Goal: Communication & Community: Participate in discussion

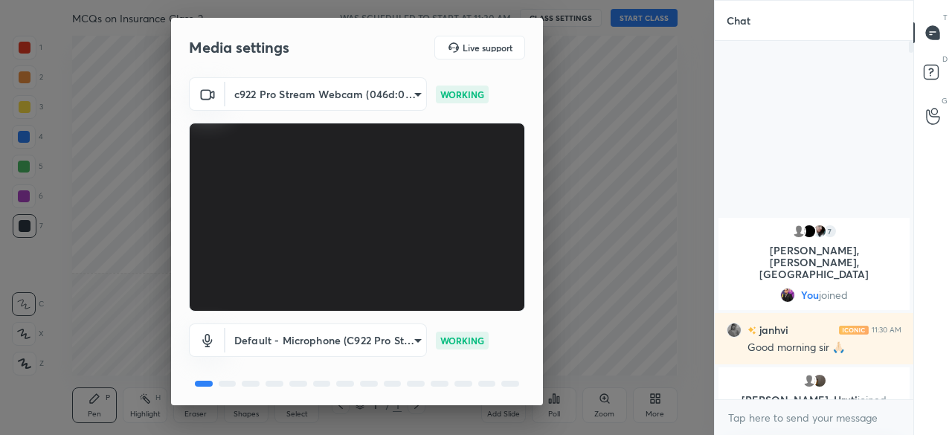
scroll to position [52, 0]
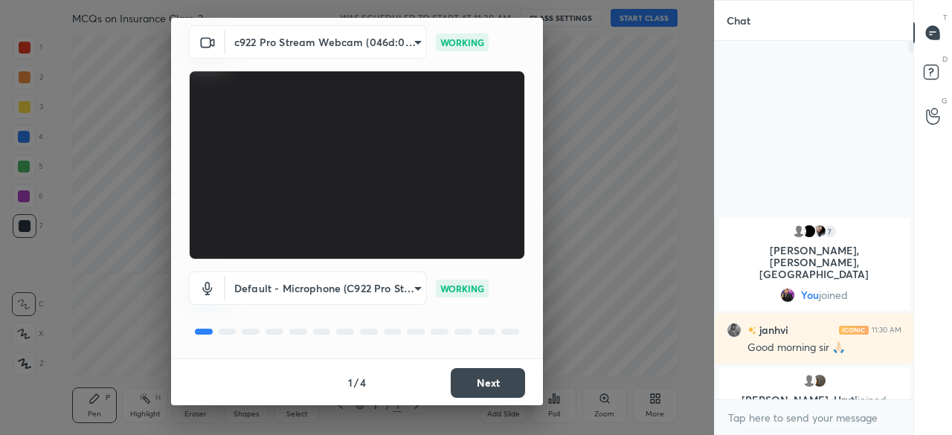
click at [509, 376] on button "Next" at bounding box center [488, 383] width 74 height 30
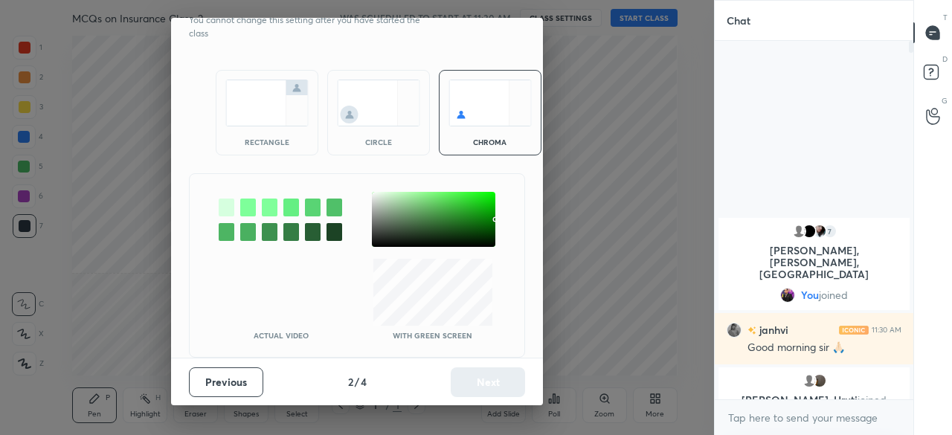
scroll to position [0, 0]
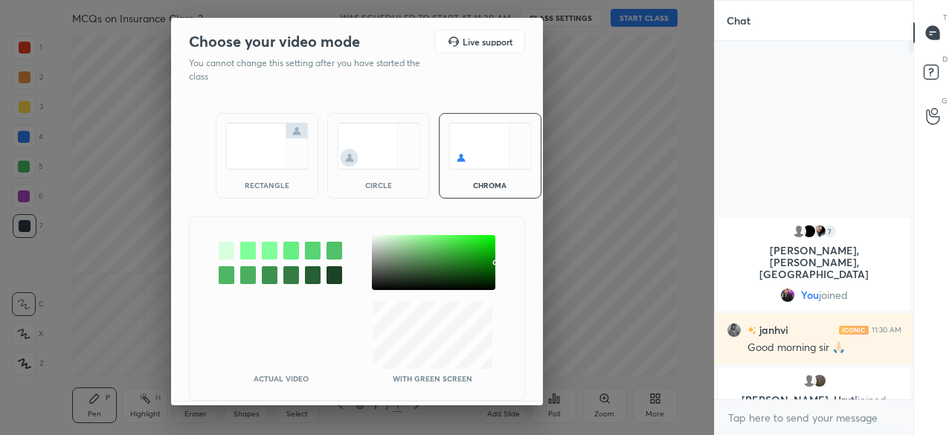
click at [269, 152] on img at bounding box center [266, 146] width 83 height 47
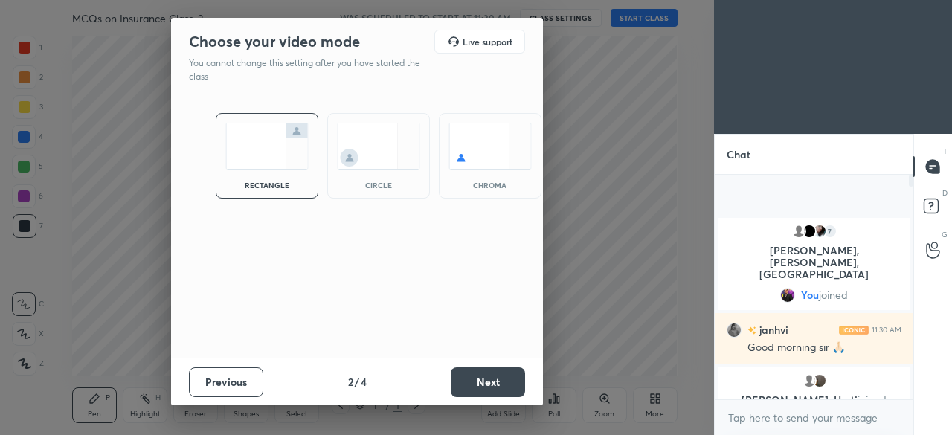
click at [471, 369] on button "Next" at bounding box center [488, 382] width 74 height 30
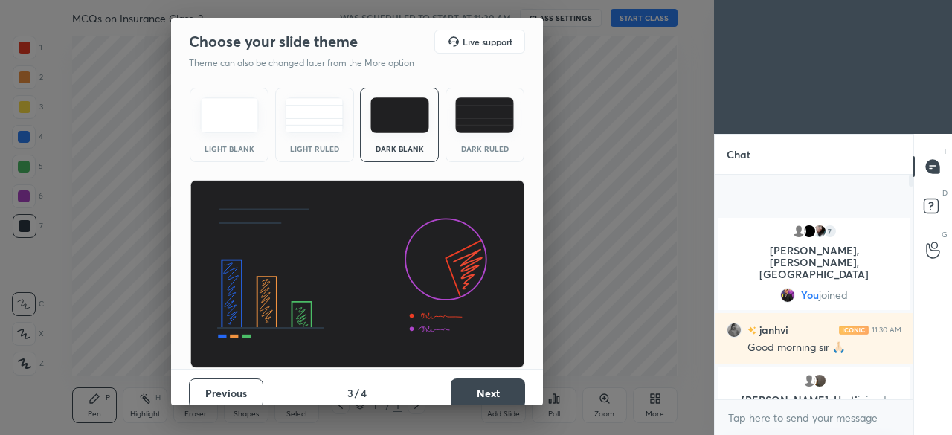
click at [474, 378] on button "Next" at bounding box center [488, 393] width 74 height 30
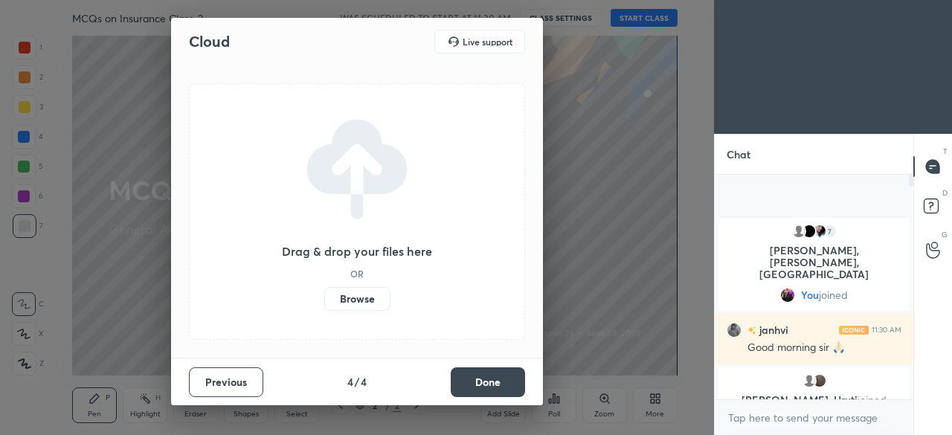
click at [474, 378] on button "Done" at bounding box center [488, 382] width 74 height 30
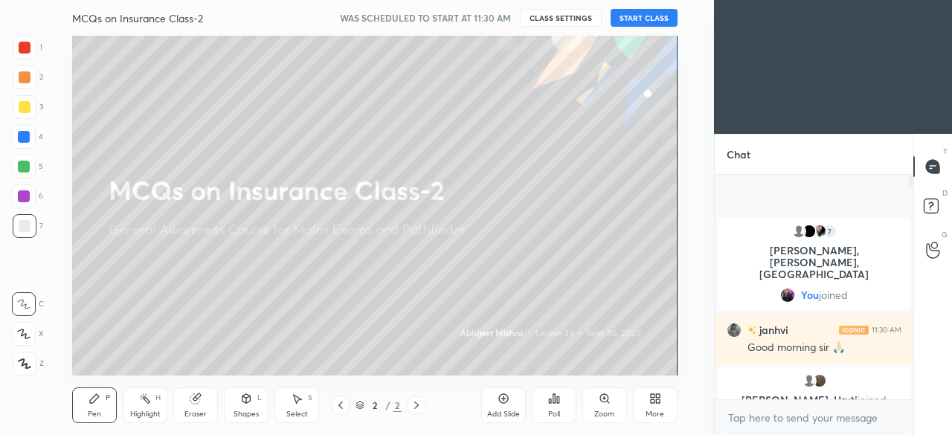
click at [806, 416] on body "1 2 3 4 5 6 7 C X Z C X Z E E Erase all H H MCQs on Insurance Class-2 WAS SCHED…" at bounding box center [476, 217] width 952 height 435
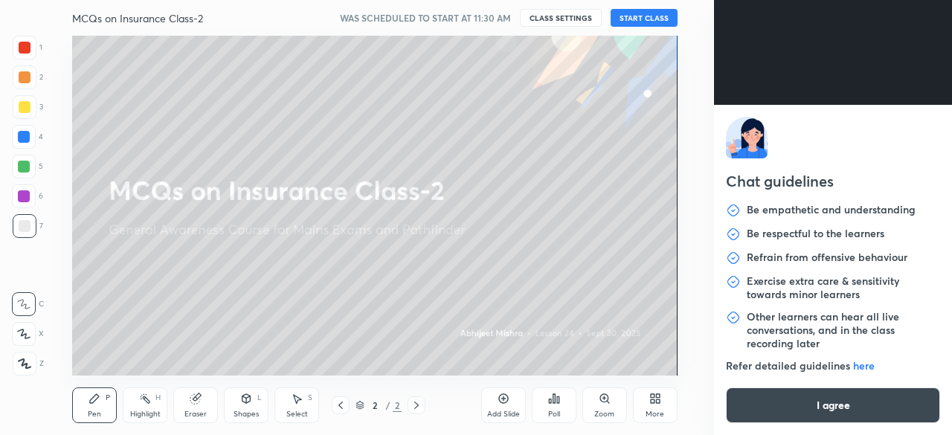
click at [806, 416] on button "I agree" at bounding box center [833, 405] width 214 height 36
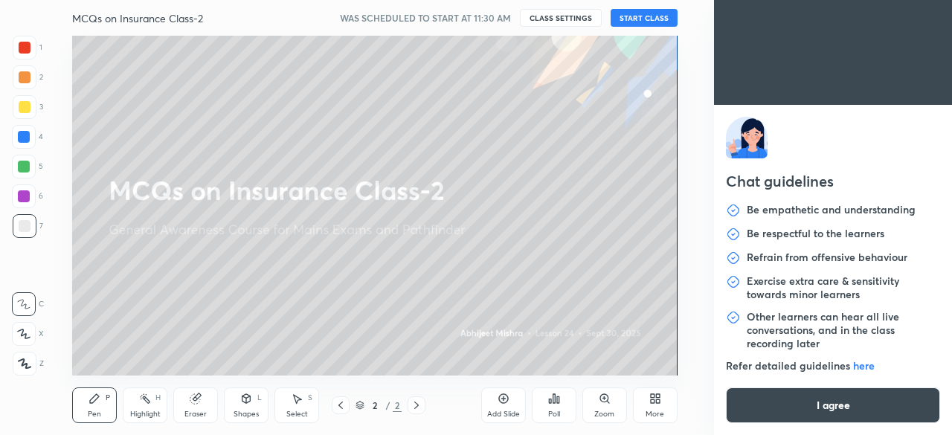
type textarea "x"
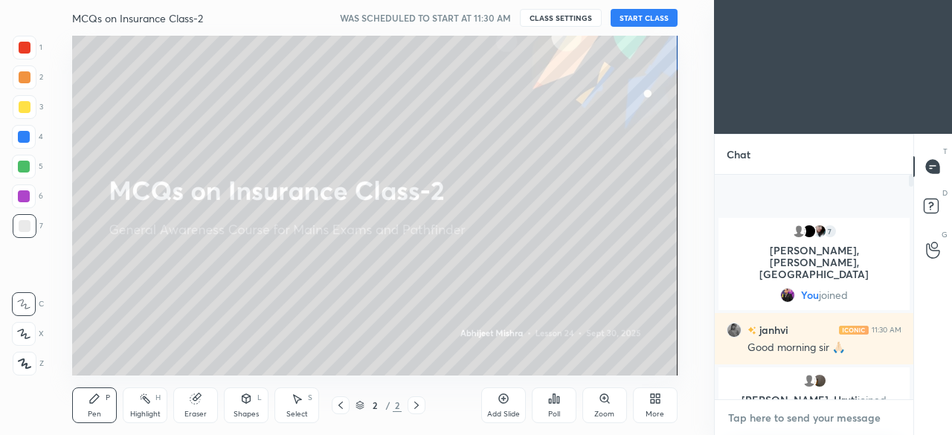
type textarea "d"
type textarea "x"
type textarea "do"
type textarea "x"
type textarea "dos"
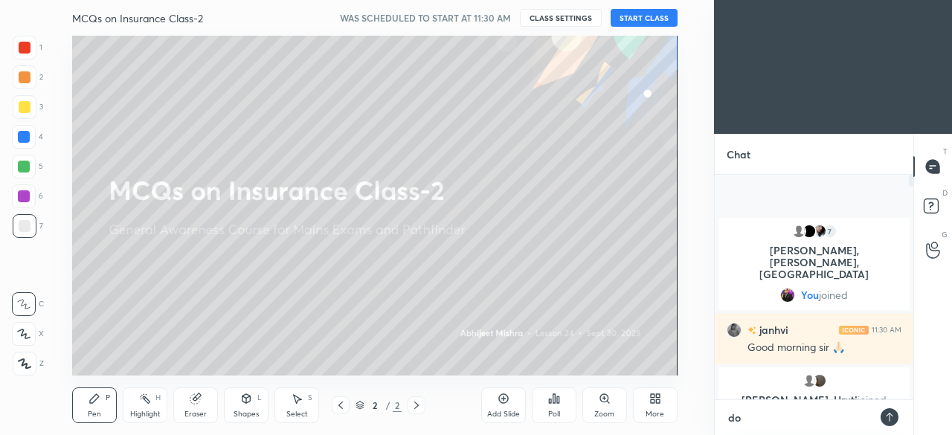
type textarea "x"
type textarea "dost"
type textarea "x"
type textarea "dosto"
type textarea "x"
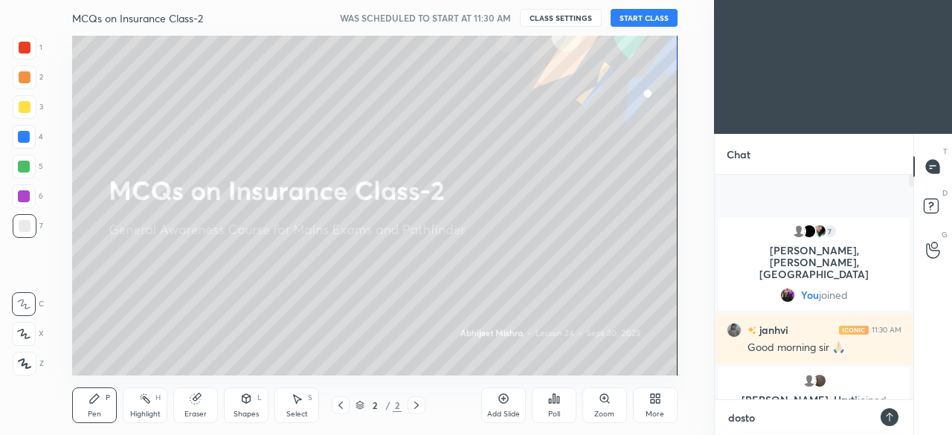
type textarea "dosto"
type textarea "x"
type textarea "dosto m"
type textarea "x"
type textarea "dosto m"
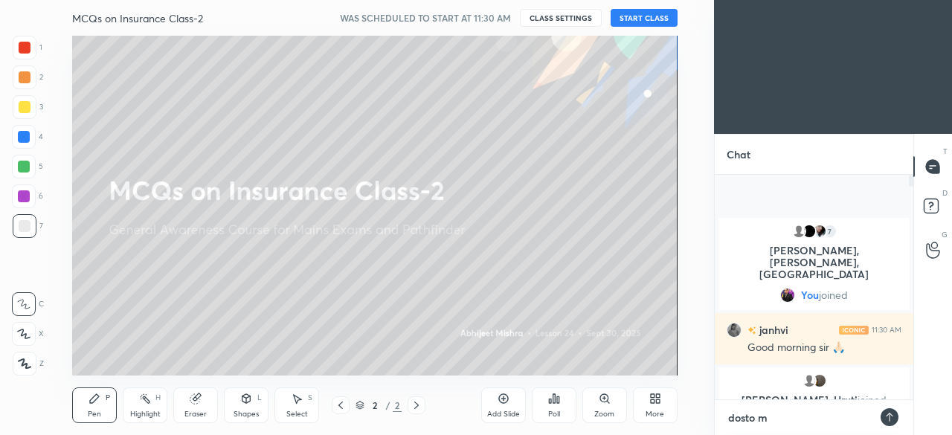
type textarea "x"
type textarea "dosto m n"
type textarea "x"
type textarea "dosto m no"
type textarea "x"
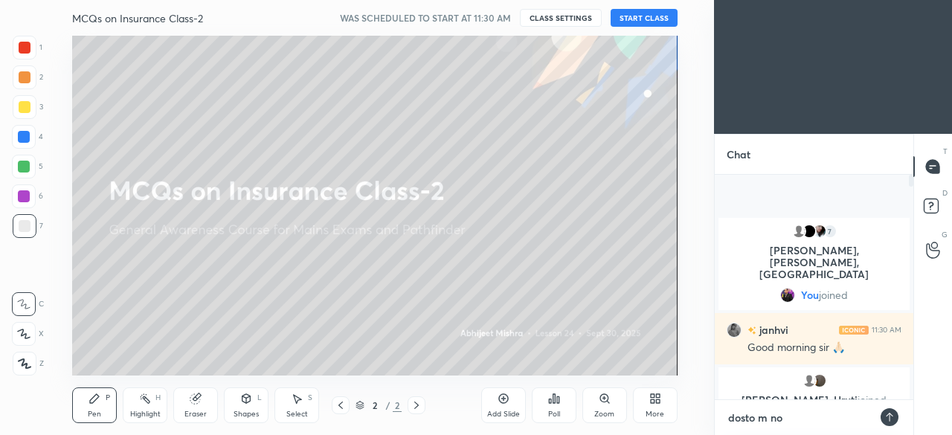
type textarea "dosto m not"
type textarea "x"
type textarea "dosto m not"
type textarea "x"
type textarea "dosto m not a"
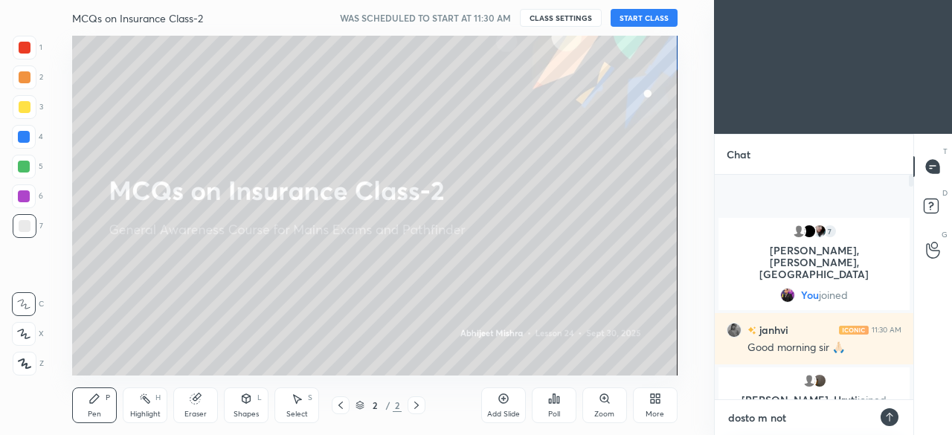
type textarea "x"
type textarea "dosto m not ab"
type textarea "x"
type textarea "dosto m not abl"
type textarea "x"
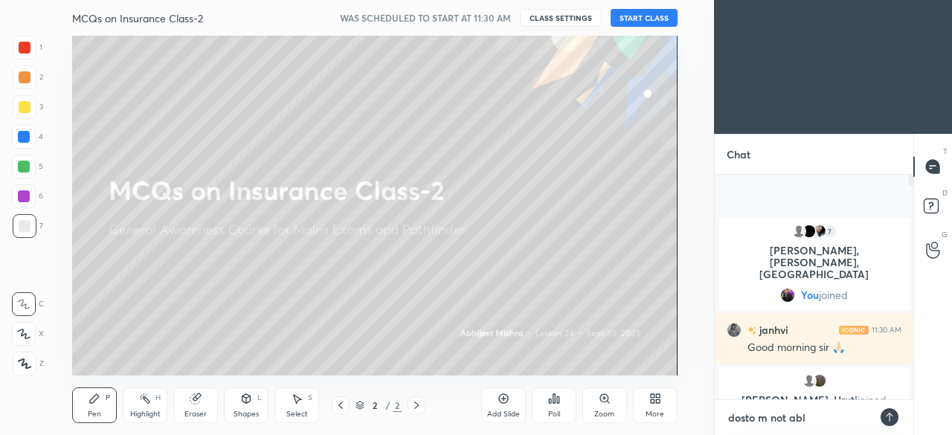
type textarea "dosto m not ablw"
type textarea "x"
type textarea "dosto m not ablw"
type textarea "x"
type textarea "dosto m not ablw"
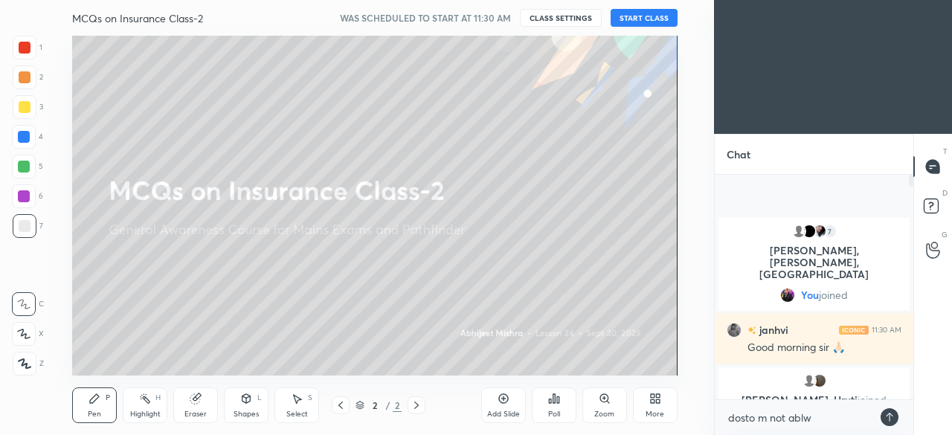
click at [659, 24] on button "START CLASS" at bounding box center [643, 18] width 67 height 18
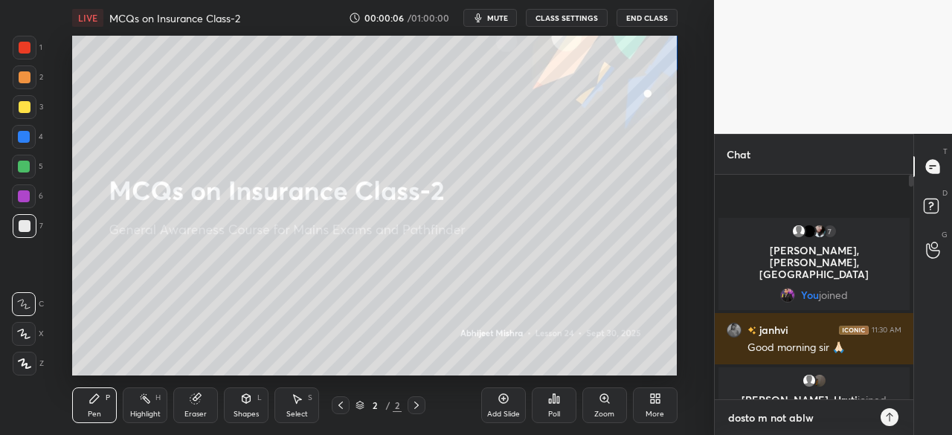
type textarea "x"
click at [827, 423] on textarea "dosto m not ablw" at bounding box center [798, 418] width 145 height 24
type textarea "dosto m not ablw"
type textarea "x"
type textarea "dosto m not abl"
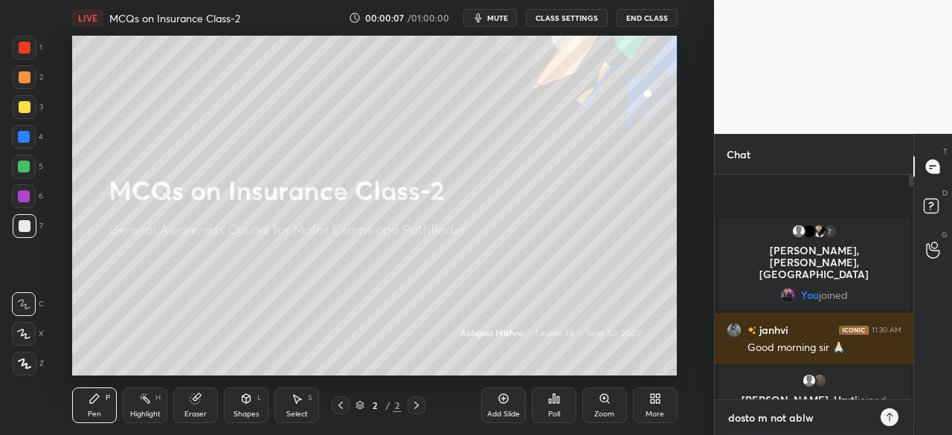
type textarea "x"
type textarea "dosto m not ablw"
type textarea "x"
type textarea "dosto m not ablw"
type textarea "x"
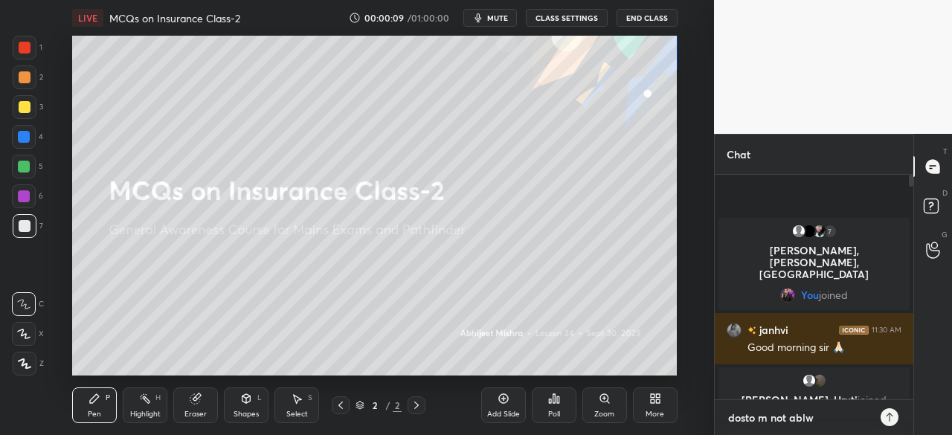
type textarea "dosto m not ablw"
type textarea "x"
type textarea "dosto m not abl"
type textarea "x"
type textarea "dosto m not ablw"
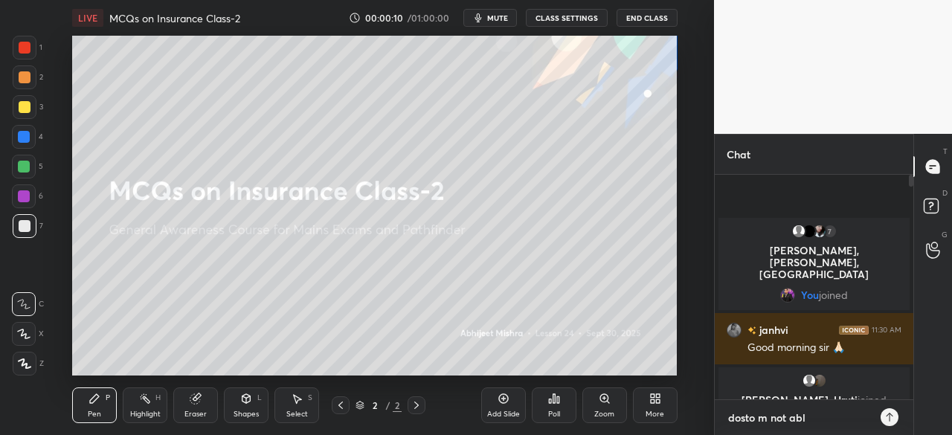
type textarea "x"
type textarea "dosto m not abl"
type textarea "x"
type textarea "dosto m not able"
type textarea "x"
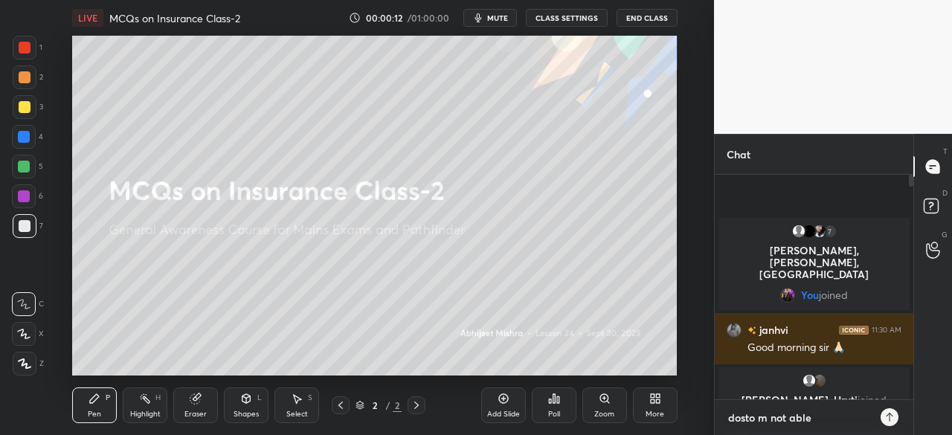
type textarea "dosto m not able"
type textarea "x"
type textarea "dosto m not able t"
type textarea "x"
type textarea "dosto m not able to"
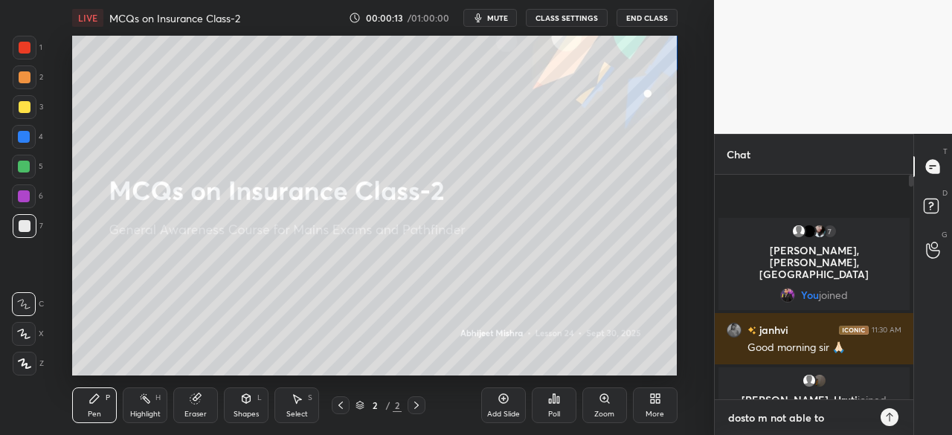
type textarea "x"
type textarea "dosto m not able to"
type textarea "x"
type textarea "dosto m not able to t"
type textarea "x"
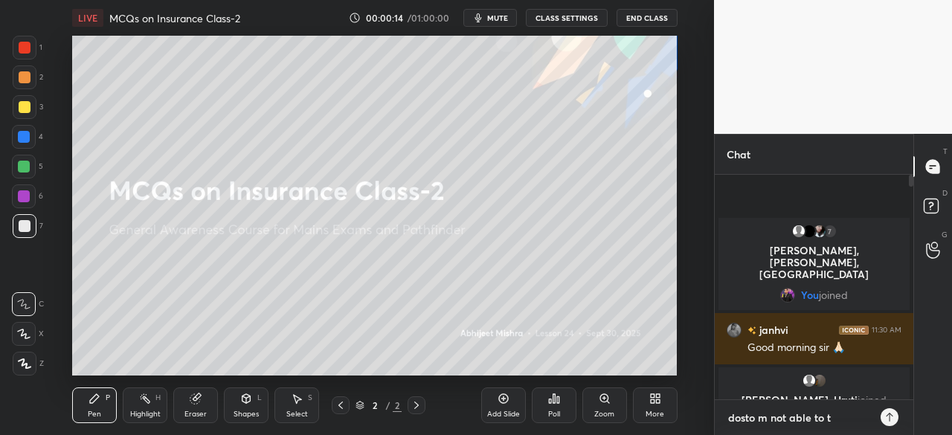
type textarea "dosto m not able to ta"
type textarea "x"
type textarea "dosto m not able to tak"
type textarea "x"
type textarea "dosto m not able to take"
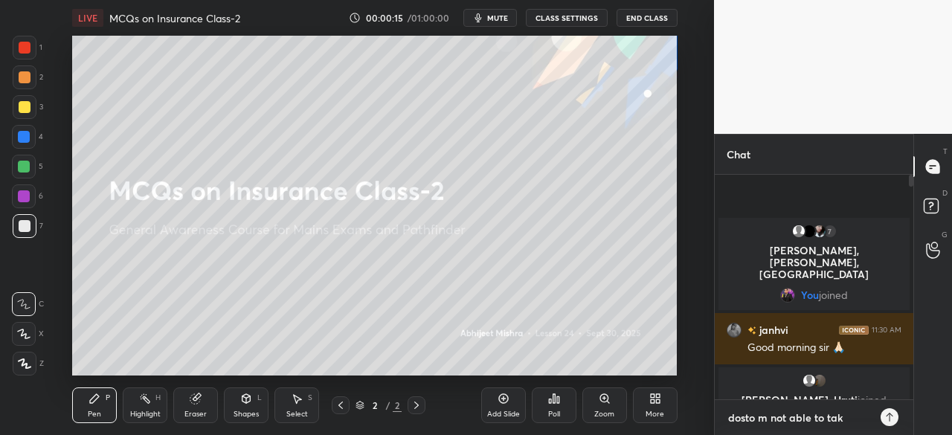
type textarea "x"
type textarea "dosto m not able to take"
type textarea "x"
type textarea "dosto m not able to take c"
type textarea "x"
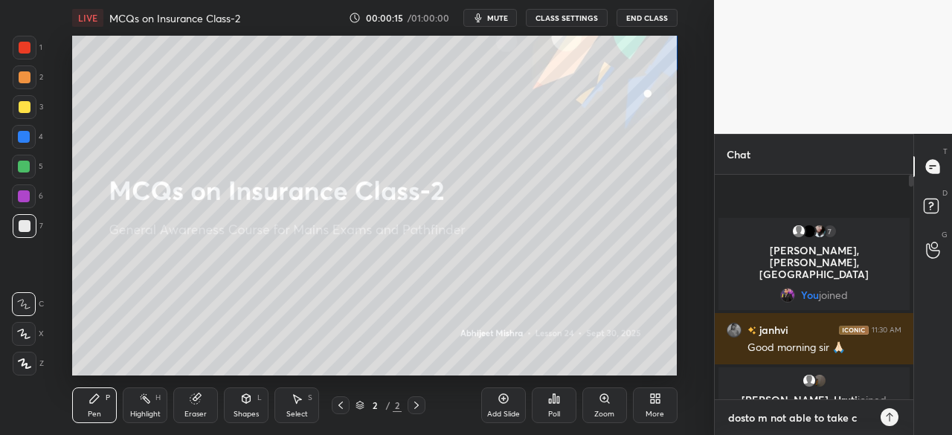
type textarea "dosto m not able to take cl"
type textarea "x"
type textarea "dosto m not able to take cla"
type textarea "x"
type textarea "dosto m not able to take clas"
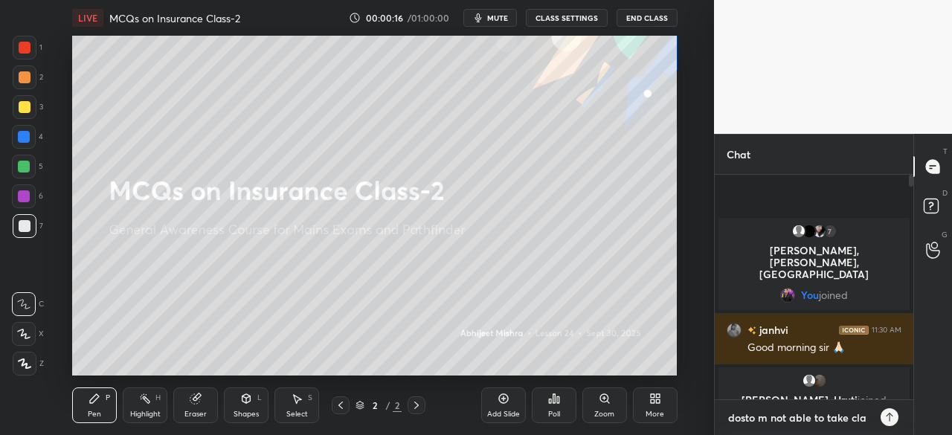
type textarea "x"
type textarea "dosto m not able to take class"
type textarea "x"
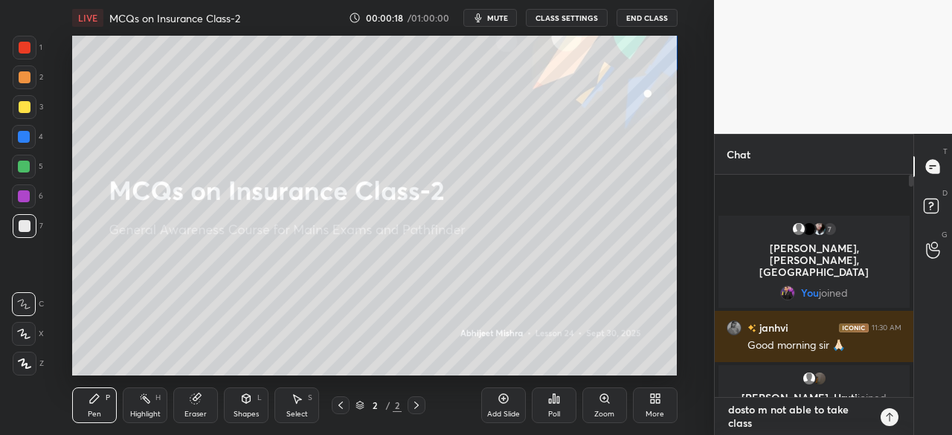
type textarea "dosto m not able to take class,"
type textarea "x"
type textarea "dosto m not able to take class,"
type textarea "x"
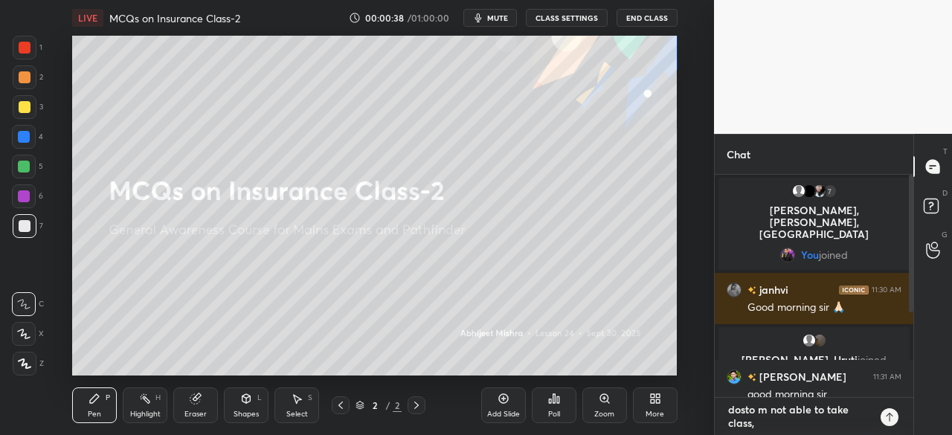
type textarea "dosto m not able to take class,"
type textarea "x"
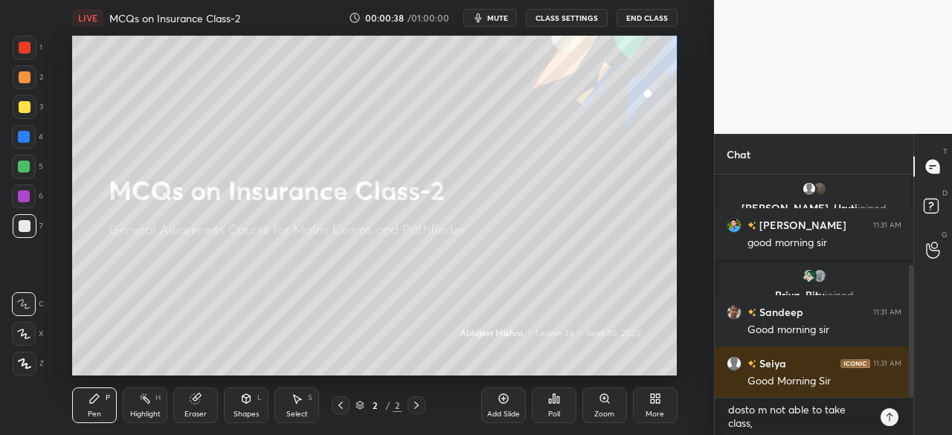
drag, startPoint x: 911, startPoint y: 271, endPoint x: 943, endPoint y: 420, distance: 153.0
click at [943, 420] on div "Chat janhvi 11:30 AM Good morning sir 🙏🏻 [PERSON_NAME], [PERSON_NAME] joined [P…" at bounding box center [833, 284] width 238 height 301
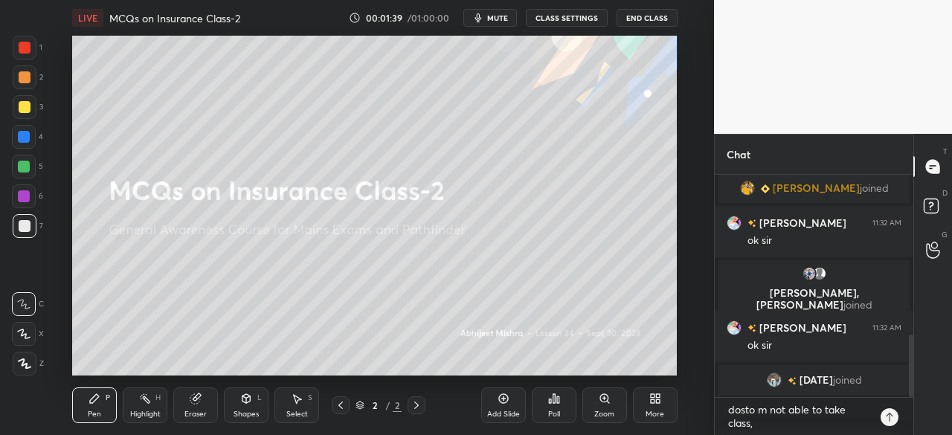
scroll to position [587, 0]
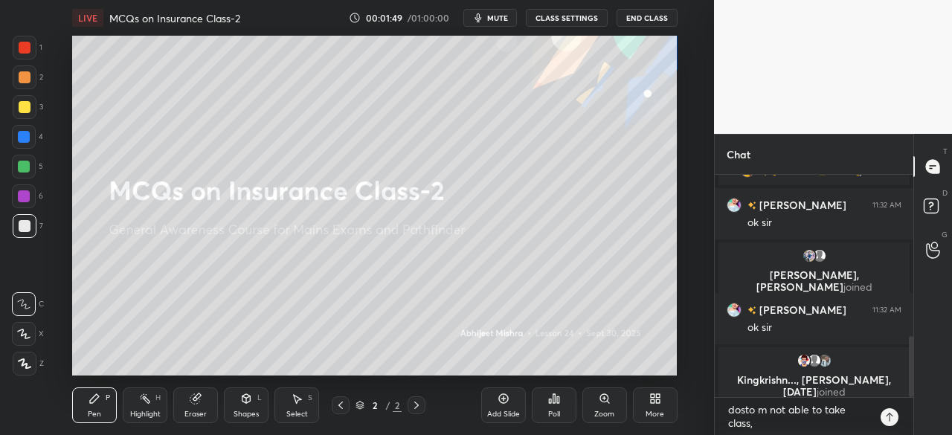
click at [886, 419] on icon at bounding box center [889, 417] width 12 height 12
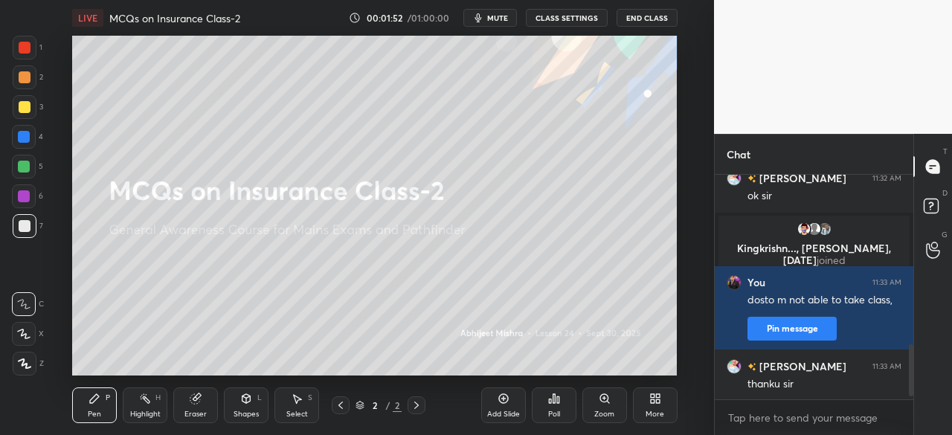
scroll to position [742, 0]
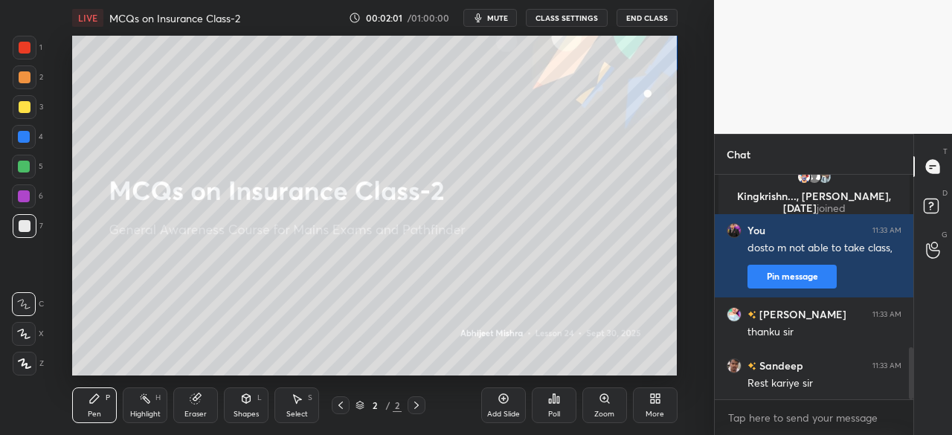
click at [647, 16] on button "End Class" at bounding box center [646, 18] width 61 height 18
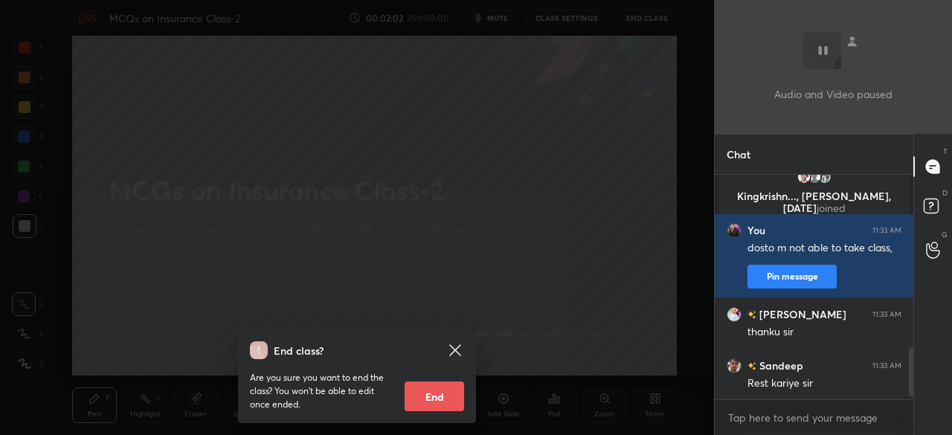
scroll to position [793, 0]
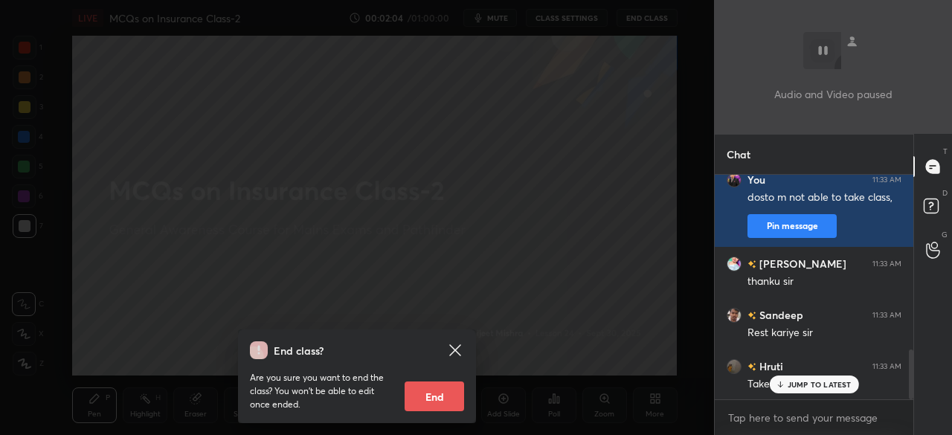
click at [427, 396] on button "End" at bounding box center [433, 396] width 59 height 30
type textarea "x"
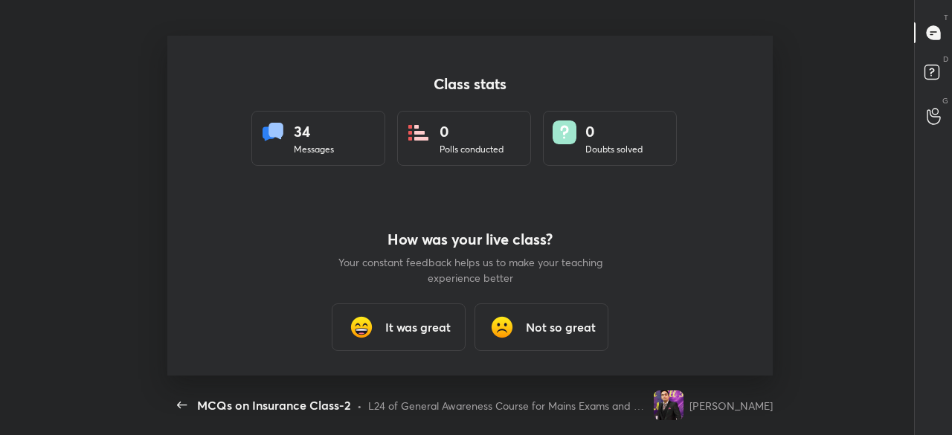
scroll to position [0, 0]
